Goal: Navigation & Orientation: Find specific page/section

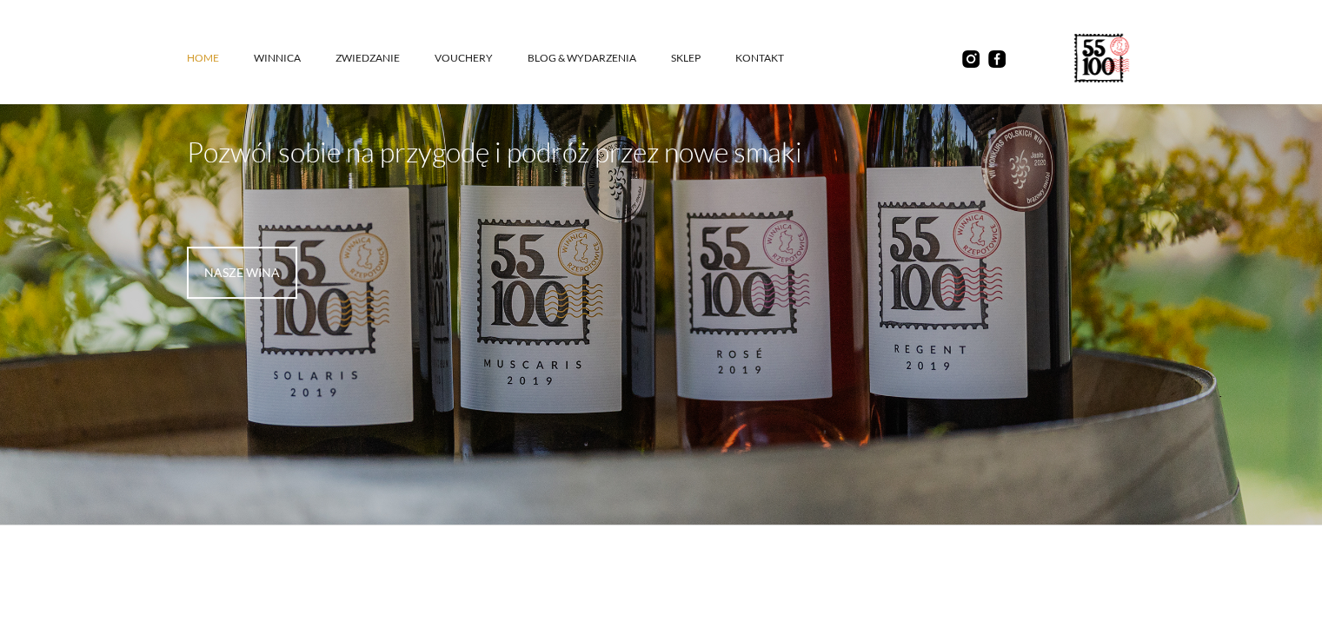
scroll to position [348, 0]
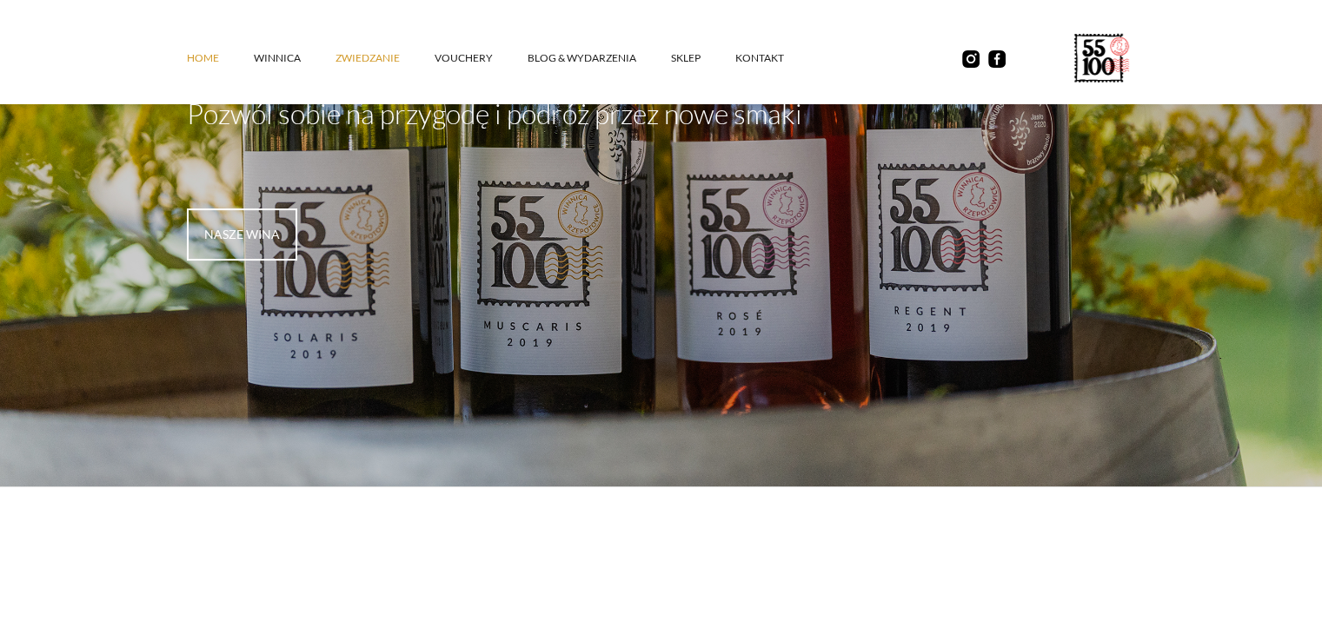
click at [359, 63] on link "ZWIEDZANIE" at bounding box center [384, 58] width 99 height 52
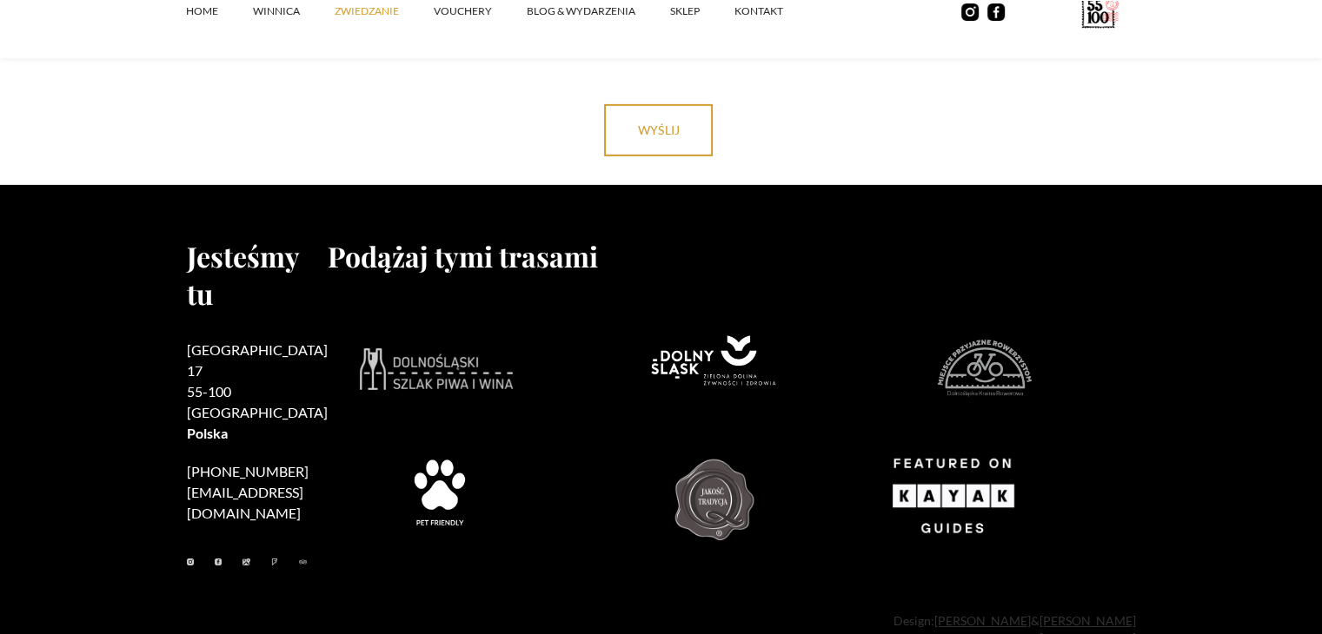
scroll to position [5600, 0]
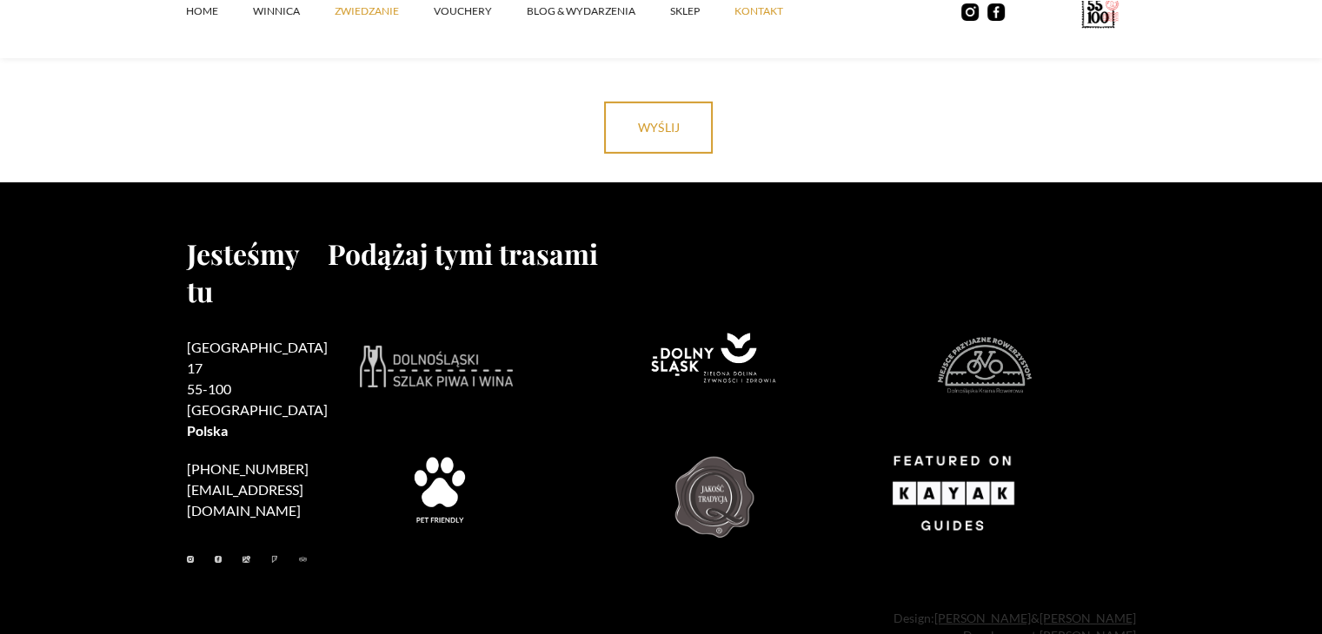
click at [754, 15] on link "kontakt" at bounding box center [775, 11] width 83 height 52
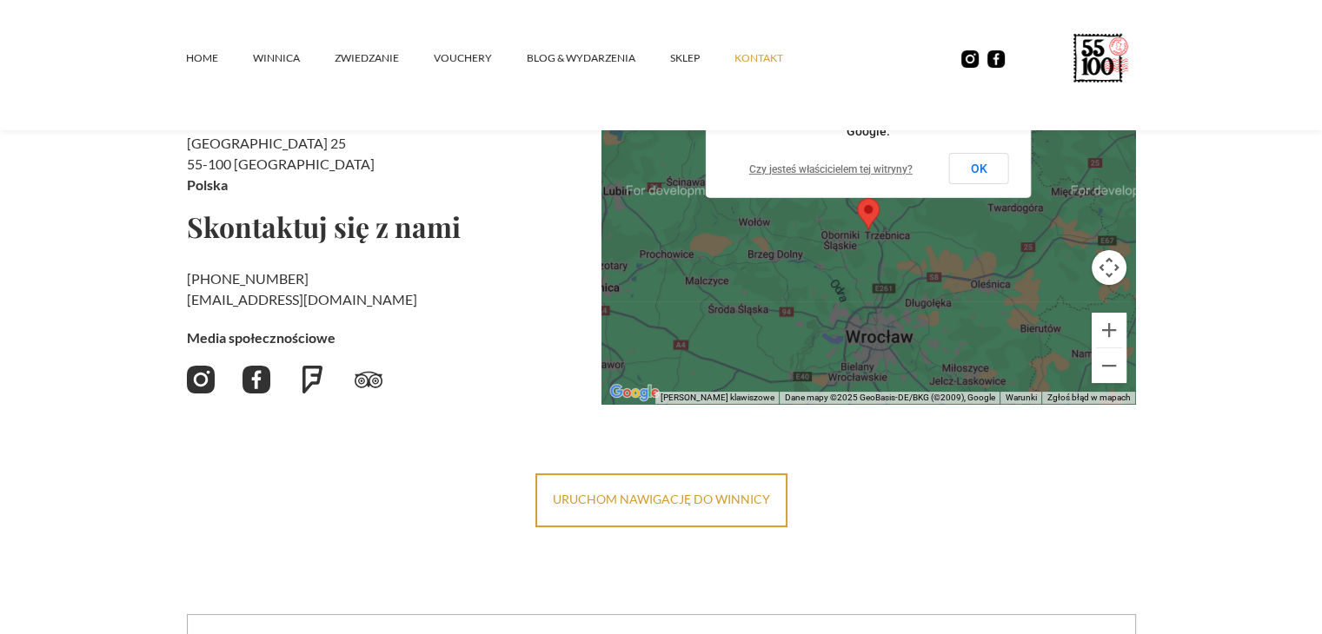
scroll to position [243, 0]
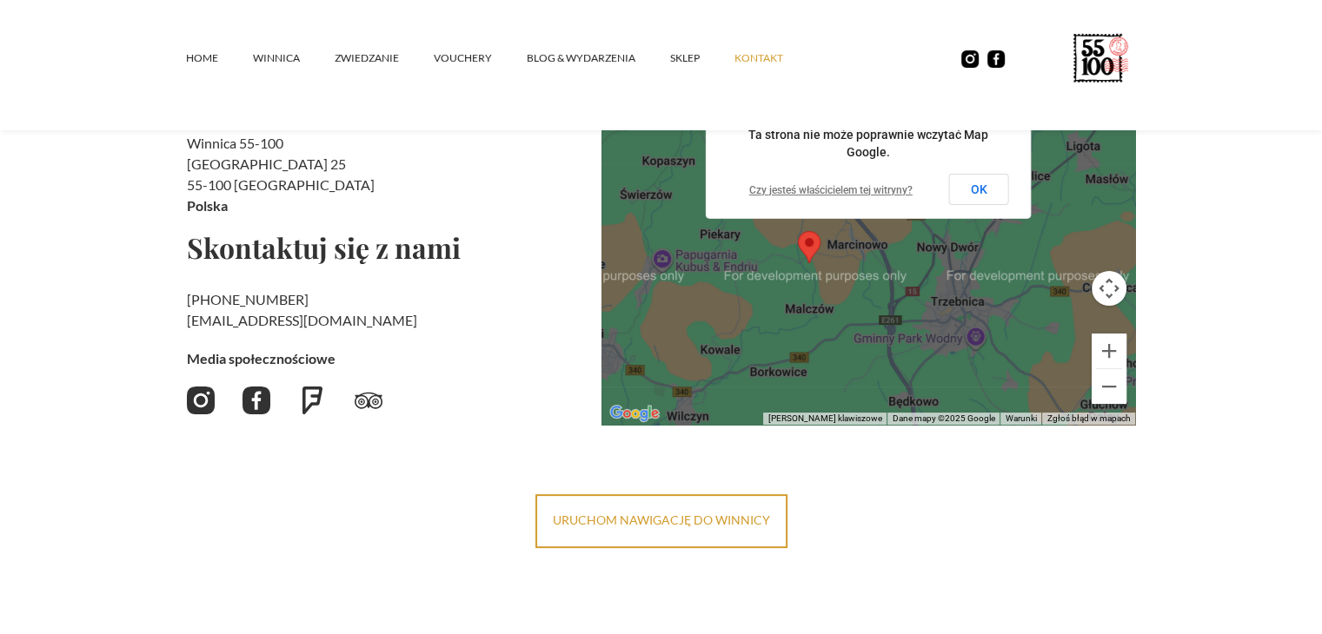
drag, startPoint x: 839, startPoint y: 261, endPoint x: 845, endPoint y: 358, distance: 97.5
click at [845, 358] on div at bounding box center [868, 251] width 534 height 348
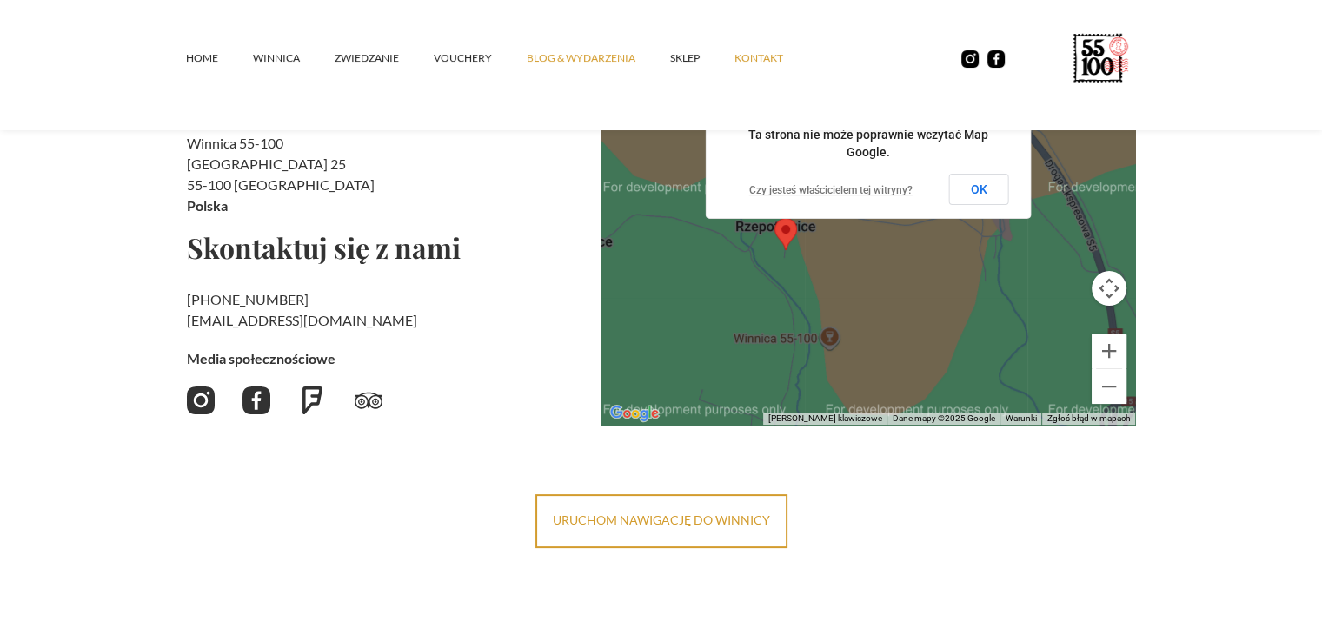
click at [549, 58] on link "Blog & Wydarzenia" at bounding box center [598, 58] width 143 height 52
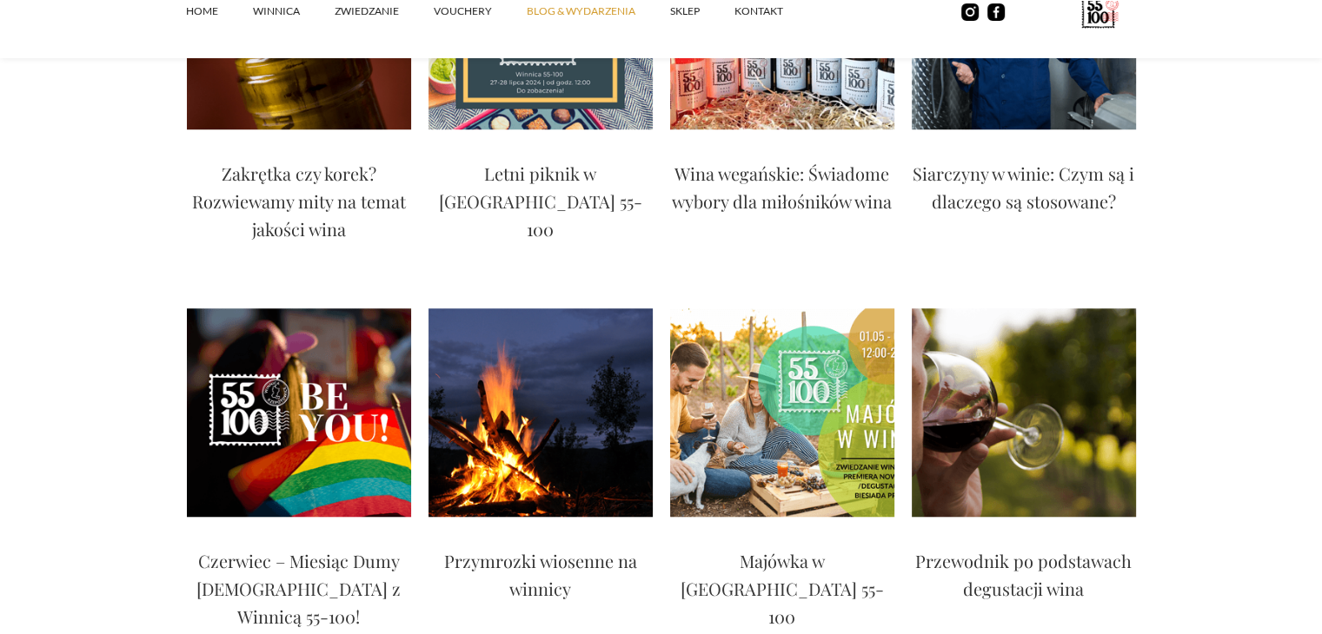
scroll to position [1391, 0]
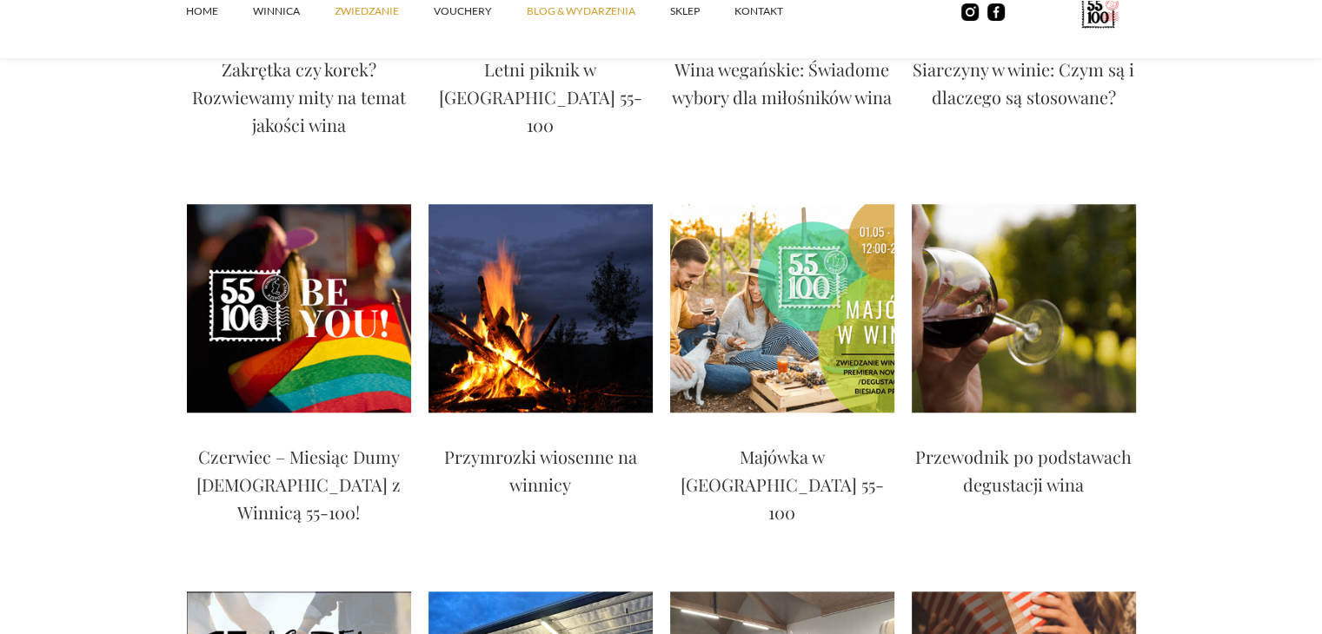
click at [359, 16] on link "ZWIEDZANIE" at bounding box center [384, 11] width 99 height 52
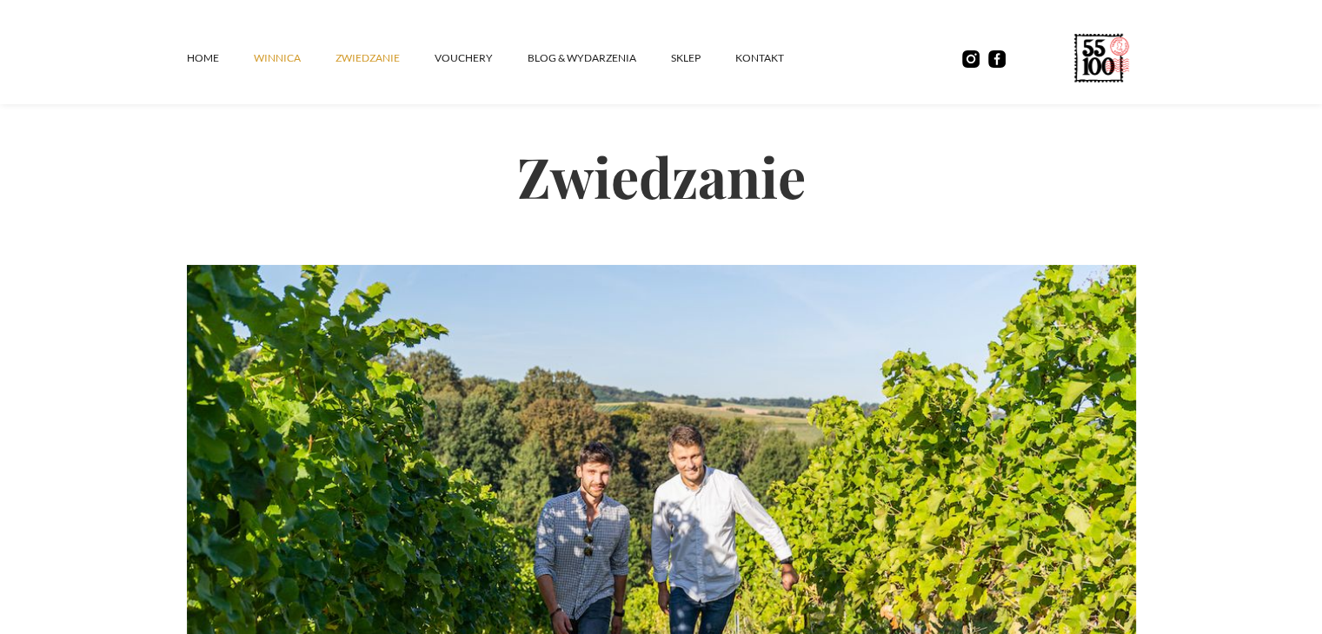
click at [322, 69] on link "winnica" at bounding box center [295, 58] width 82 height 52
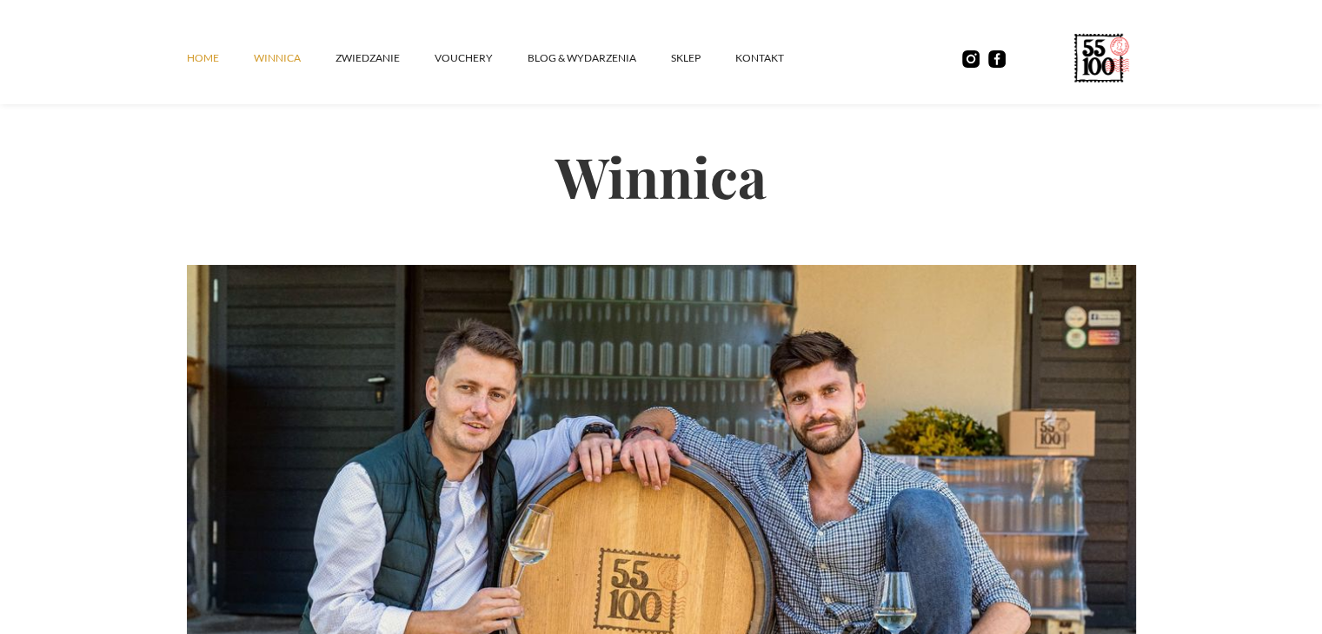
click at [203, 61] on link "Home" at bounding box center [220, 58] width 67 height 52
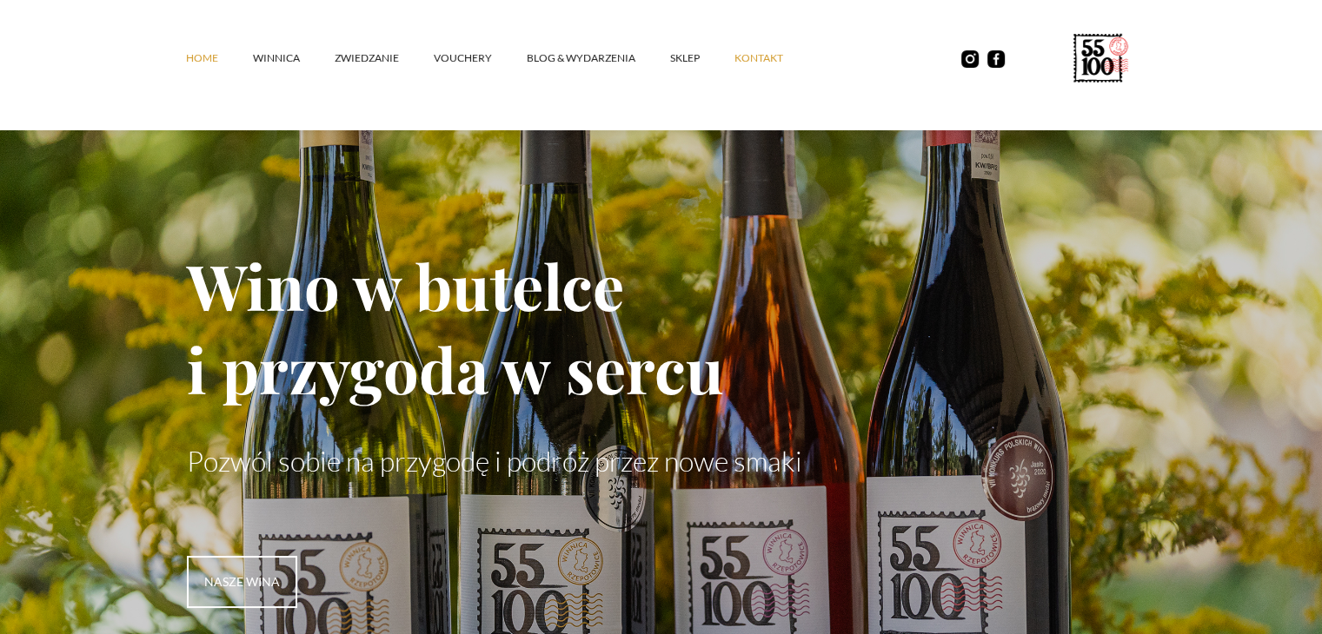
click at [740, 63] on link "kontakt" at bounding box center [775, 58] width 83 height 52
